Goal: Task Accomplishment & Management: Use online tool/utility

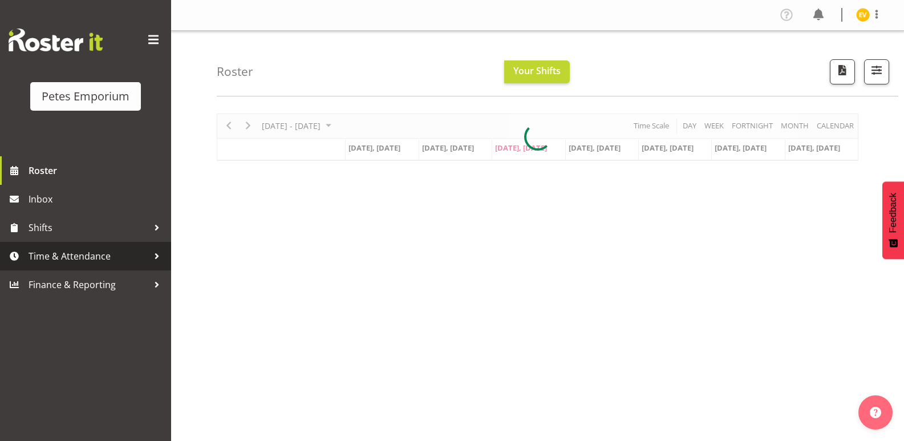
click at [72, 254] on span "Time & Attendance" at bounding box center [89, 256] width 120 height 17
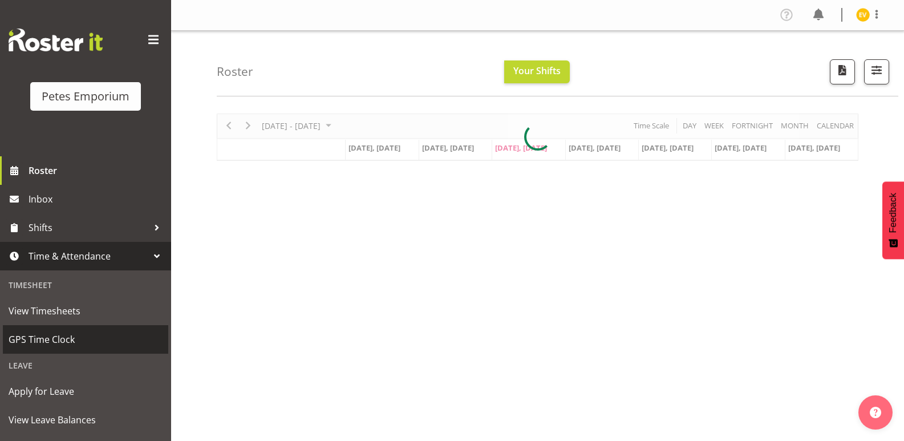
click at [86, 342] on span "GPS Time Clock" at bounding box center [86, 339] width 154 height 17
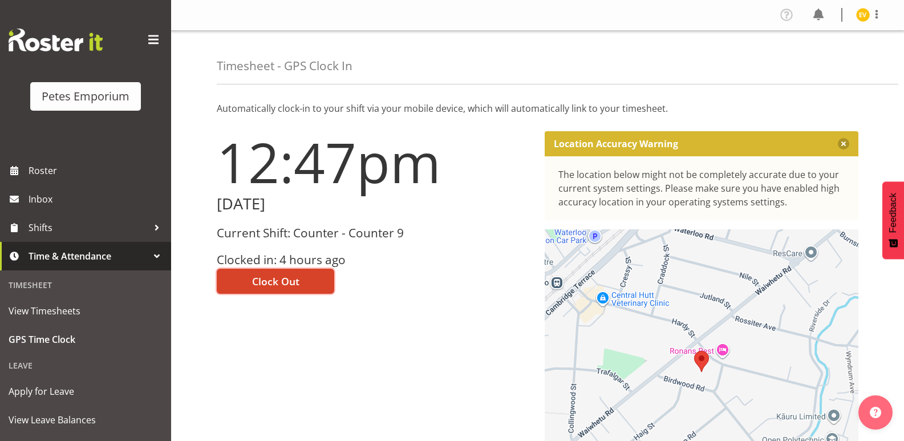
click at [291, 285] on span "Clock Out" at bounding box center [275, 281] width 47 height 15
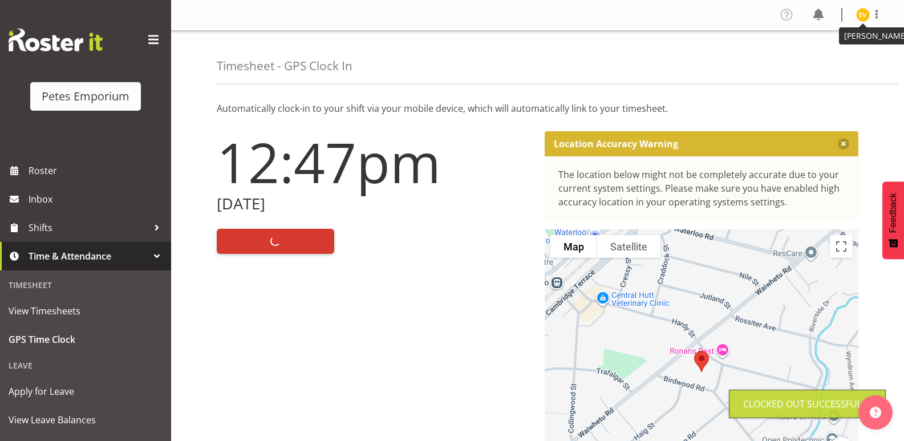
click at [866, 15] on img at bounding box center [863, 15] width 14 height 14
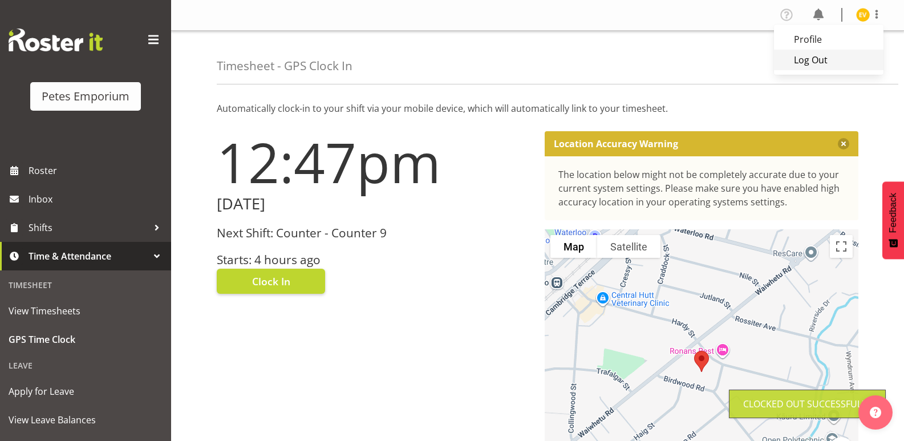
click at [857, 58] on link "Log Out" at bounding box center [829, 60] width 110 height 21
